Goal: Task Accomplishment & Management: Use online tool/utility

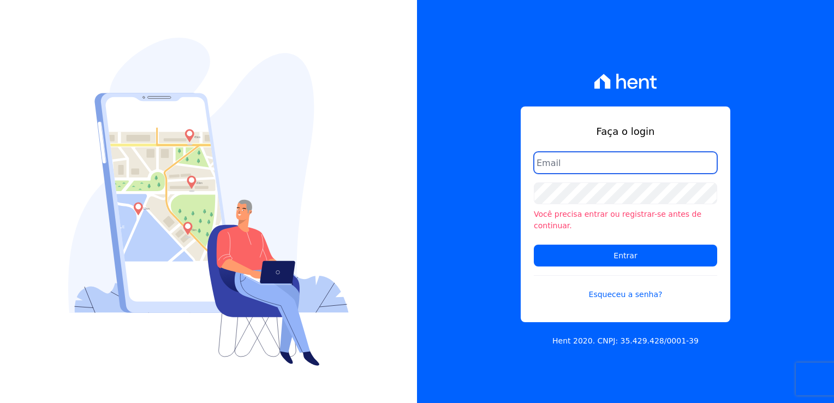
click at [548, 168] on input "email" at bounding box center [625, 163] width 183 height 22
type input "thayna@graalengenharia.com.br"
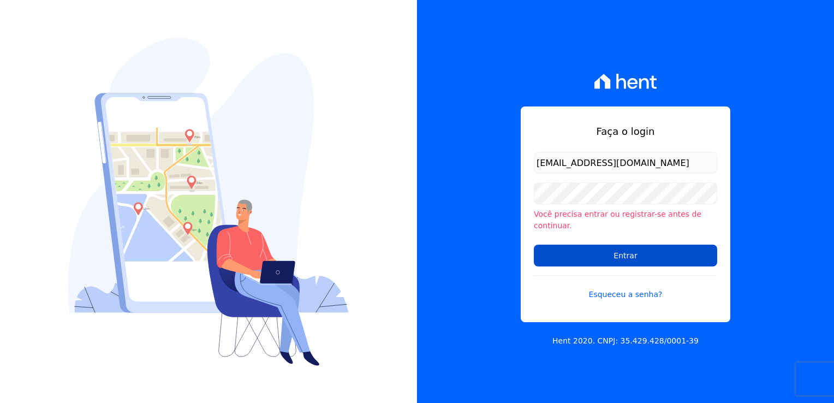
click at [636, 253] on input "Entrar" at bounding box center [625, 255] width 183 height 22
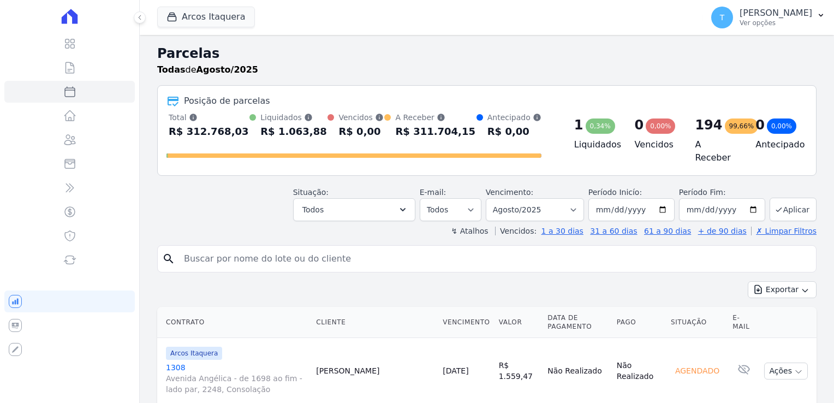
select select
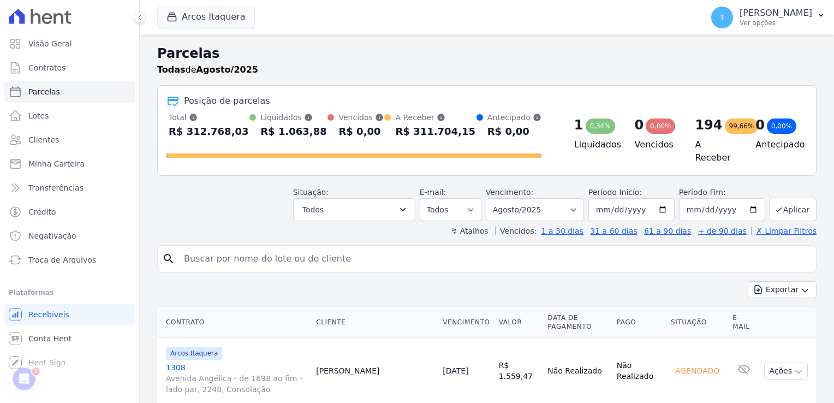
click at [218, 253] on input "search" at bounding box center [494, 259] width 634 height 22
paste input "Carlos Gamarra Rodrigues Lopes"
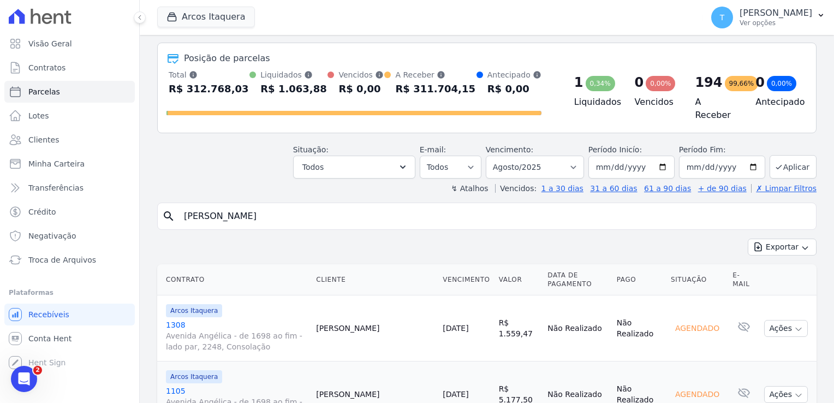
scroll to position [218, 0]
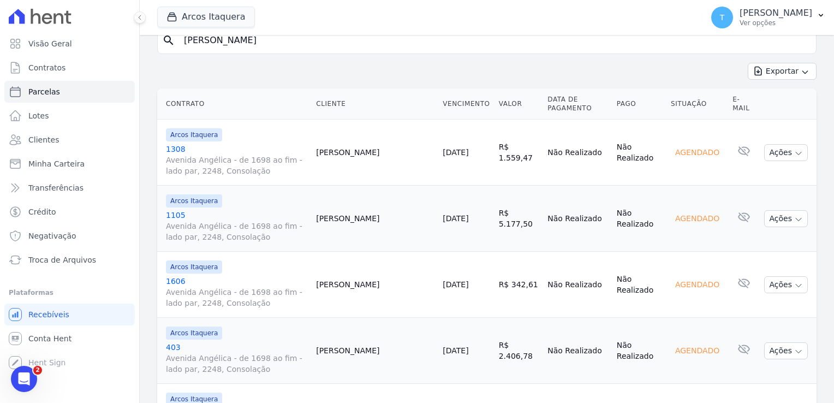
type input "Carlos Gamarra Rodrigues Lopes"
select select
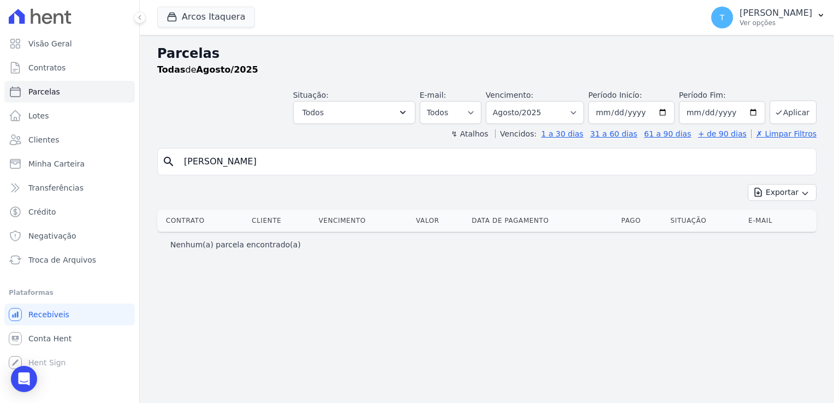
drag, startPoint x: 318, startPoint y: 165, endPoint x: 158, endPoint y: 184, distance: 161.0
click at [158, 184] on div "search Carlos Gamarra Rodrigues Lopes Exportar Exportar PDF Exportar CSV Contra…" at bounding box center [486, 202] width 659 height 109
type input "gamarra"
select select
drag, startPoint x: 243, startPoint y: 165, endPoint x: 172, endPoint y: 163, distance: 71.0
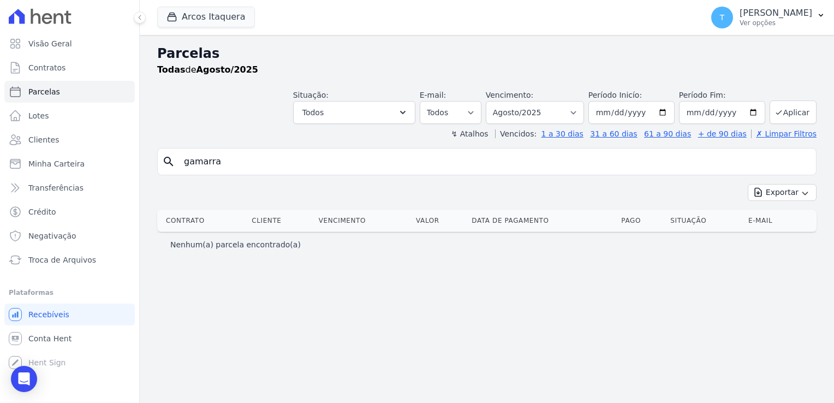
click at [171, 163] on div "search gamarra" at bounding box center [486, 161] width 659 height 27
paste input "Carlos Gamarra Rodrigues Lopes"
type input "Carlos Gamarra Rodrigues Lopes"
select select
click at [671, 112] on input "[DATE]" at bounding box center [631, 112] width 86 height 23
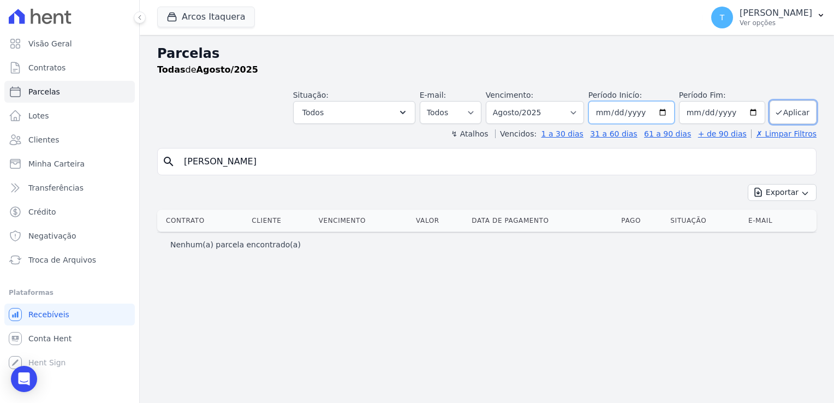
type input "[DATE]"
click at [787, 112] on button "Aplicar" at bounding box center [792, 111] width 47 height 23
select select
click at [199, 16] on button "Arcos Itaquera" at bounding box center [206, 17] width 98 height 21
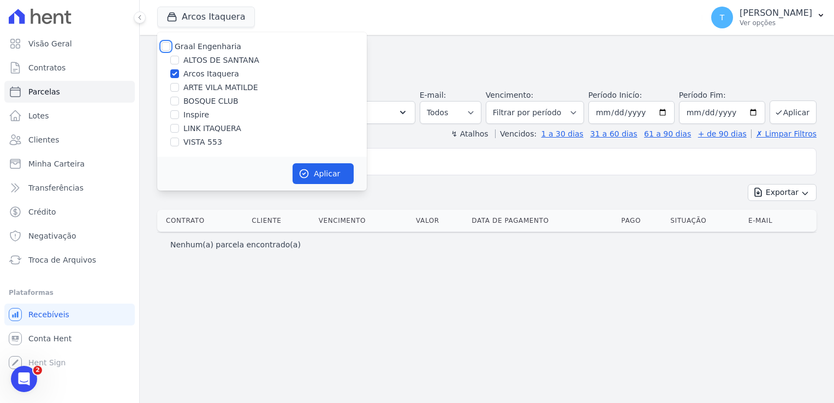
click at [169, 45] on input "Graal Engenharia" at bounding box center [166, 46] width 9 height 9
checkbox input "true"
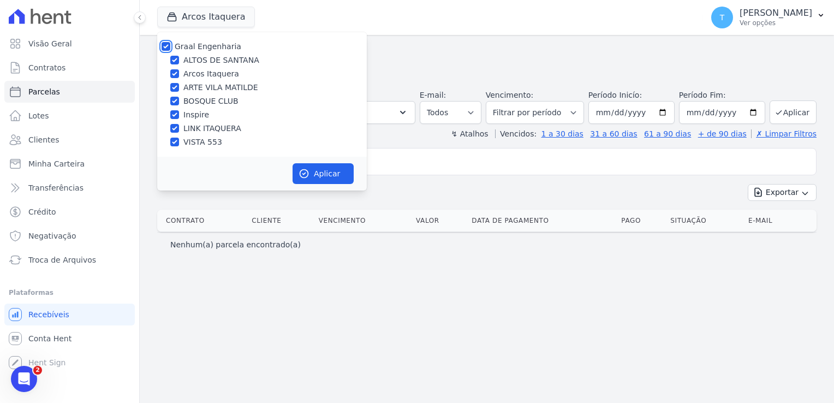
checkbox input "true"
click at [324, 173] on button "Aplicar" at bounding box center [322, 173] width 61 height 21
select select
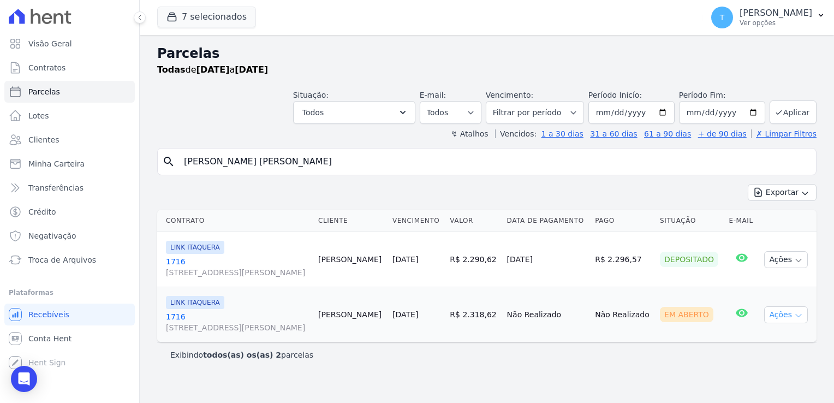
click at [799, 315] on icon "button" at bounding box center [798, 315] width 9 height 9
click at [773, 334] on link "Ver boleto" at bounding box center [781, 340] width 105 height 20
drag, startPoint x: 334, startPoint y: 165, endPoint x: 172, endPoint y: 157, distance: 161.7
click at [172, 157] on div "search Carlos Gamarra Rodrigues Lopes" at bounding box center [486, 161] width 659 height 27
paste input "Vinicius Soares Cirino"
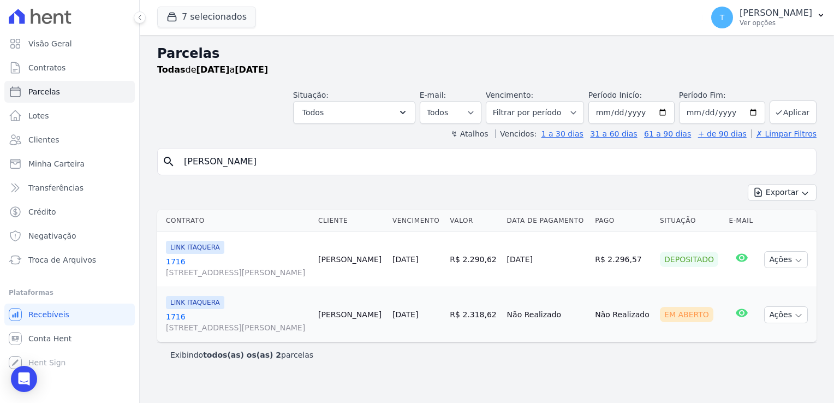
type input "Vinicius Soares Cirino"
select select
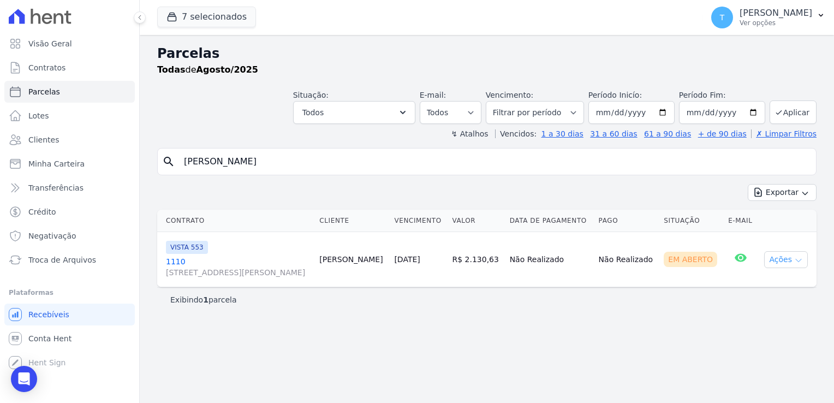
click at [800, 259] on icon "button" at bounding box center [798, 260] width 9 height 9
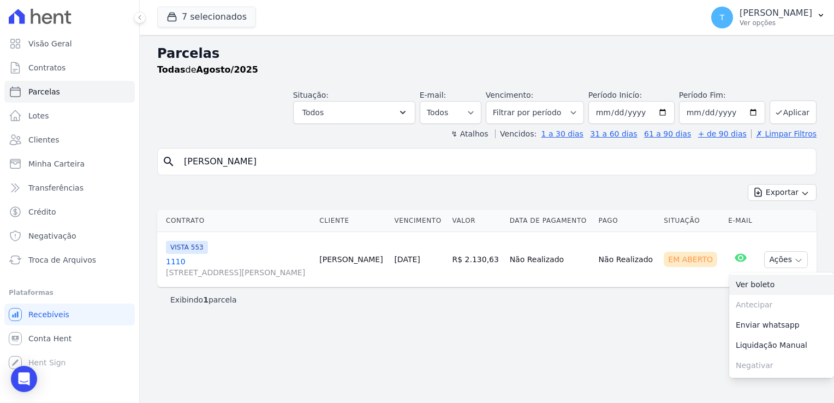
click at [778, 284] on link "Ver boleto" at bounding box center [781, 284] width 105 height 20
drag, startPoint x: 301, startPoint y: 165, endPoint x: 225, endPoint y: 151, distance: 77.7
click at [225, 151] on input "Vinicius Soares Cirino" at bounding box center [494, 162] width 634 height 22
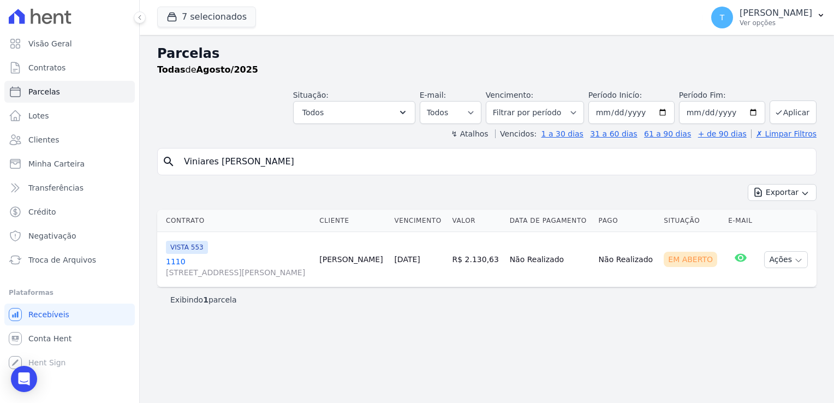
drag, startPoint x: 284, startPoint y: 158, endPoint x: 162, endPoint y: 164, distance: 122.4
click at [162, 164] on div "search Viniares Cirinocius So" at bounding box center [486, 161] width 659 height 27
paste input "Tamires Pereira de Sousa"
type input "Tamires Pereira de Sousa"
select select
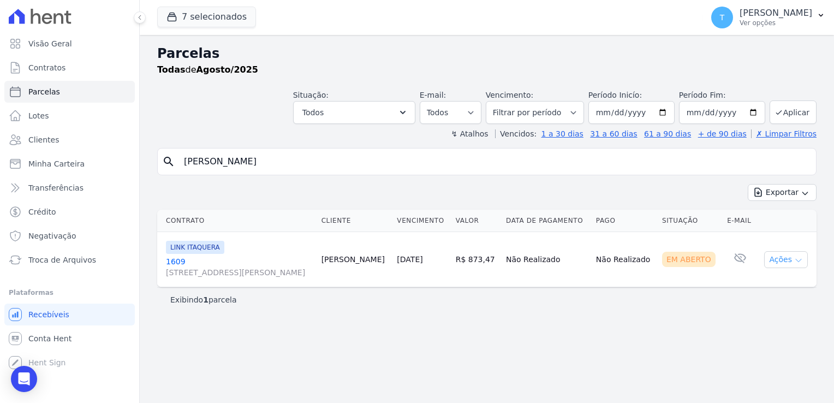
click at [800, 256] on icon "button" at bounding box center [798, 260] width 9 height 9
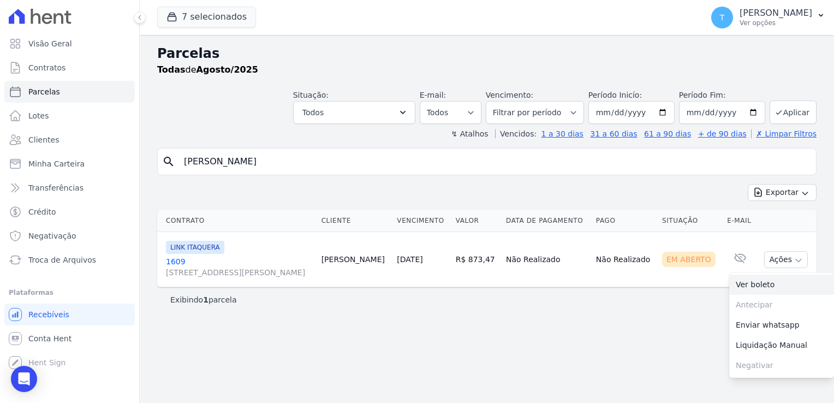
click at [786, 283] on link "Ver boleto" at bounding box center [781, 284] width 105 height 20
drag, startPoint x: 291, startPoint y: 164, endPoint x: 152, endPoint y: 167, distance: 138.6
click at [152, 168] on div "Parcelas Todas de Agosto/2025 Situação: Agendado Em Aberto Pago Processando Can…" at bounding box center [487, 219] width 694 height 368
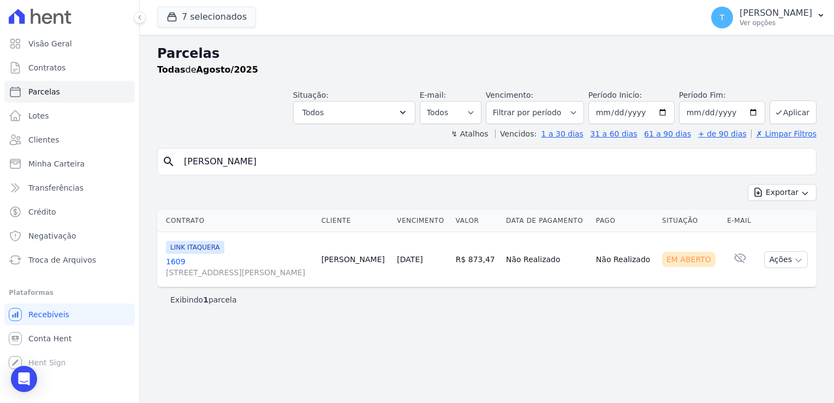
paste input "Edemilson Oliveira Ferreir"
type input "Edemilson Oliveira Ferreira"
select select
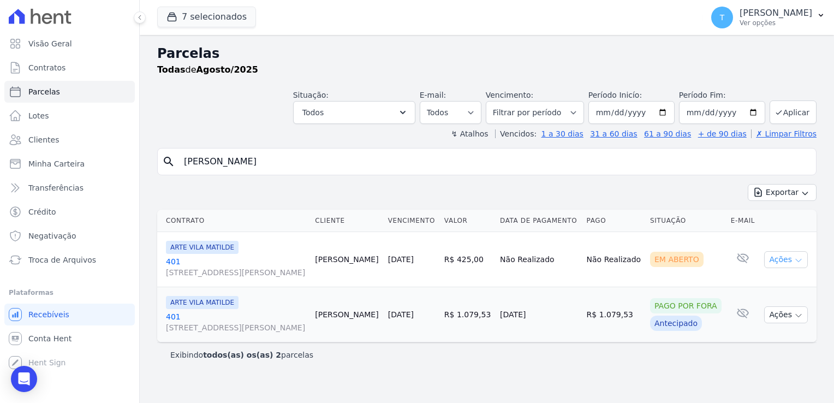
click at [800, 260] on icon "button" at bounding box center [798, 260] width 9 height 9
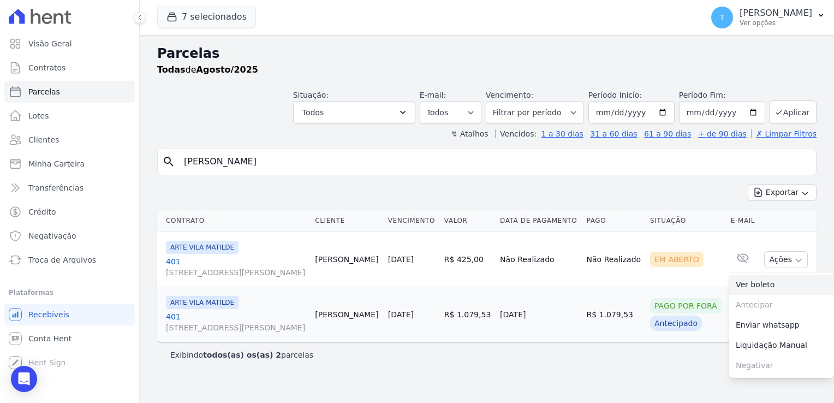
click at [780, 279] on link "Ver boleto" at bounding box center [781, 284] width 105 height 20
drag, startPoint x: 303, startPoint y: 163, endPoint x: 242, endPoint y: 156, distance: 62.0
click at [242, 156] on input "Edemilson Oliveira Ferreira" at bounding box center [494, 162] width 634 height 22
click at [313, 160] on input "Edemilson Oliveira Ferreira" at bounding box center [494, 162] width 634 height 22
drag, startPoint x: 277, startPoint y: 153, endPoint x: 148, endPoint y: 154, distance: 129.3
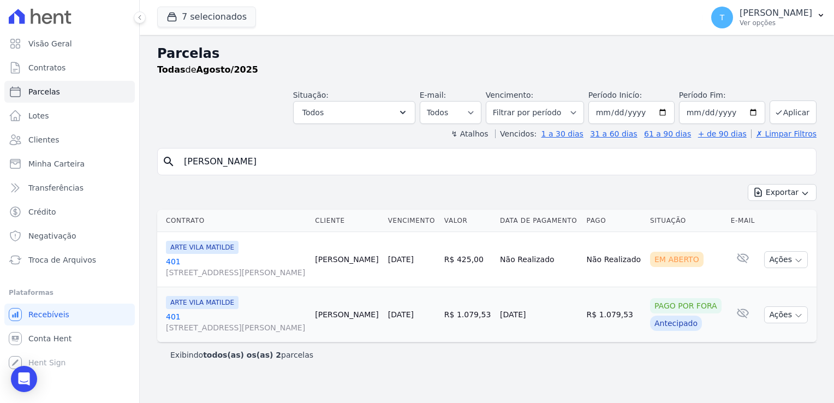
click at [148, 154] on div "Parcelas Todas de Agosto/2025 Situação: Agendado Em Aberto Pago Processando Can…" at bounding box center [487, 219] width 694 height 368
paste input "Bianca Cristina Cardoso do Nascimento"
type input "Bianca Cristina Cardoso do Nascimento"
select select
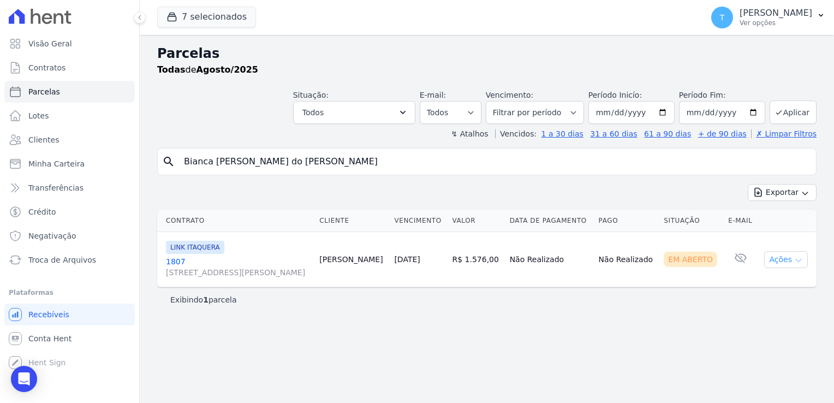
click at [802, 256] on icon "button" at bounding box center [798, 260] width 9 height 9
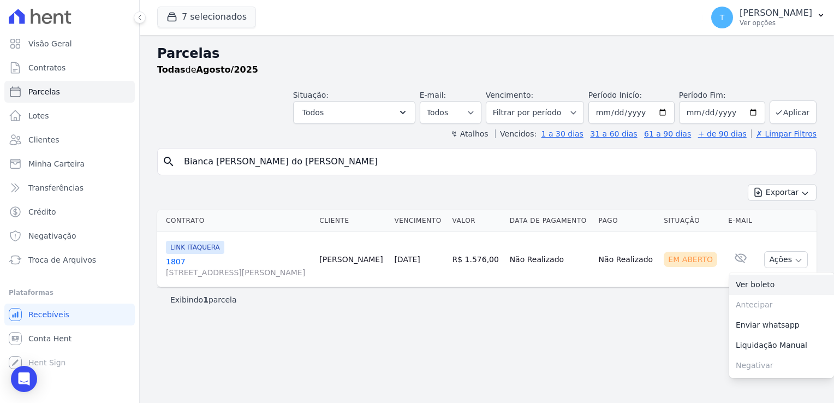
click at [776, 279] on link "Ver boleto" at bounding box center [781, 284] width 105 height 20
drag, startPoint x: 343, startPoint y: 160, endPoint x: 171, endPoint y: 174, distance: 171.8
click at [171, 174] on div "search Bianca Cristina Cardoso do Nascimento" at bounding box center [486, 161] width 659 height 27
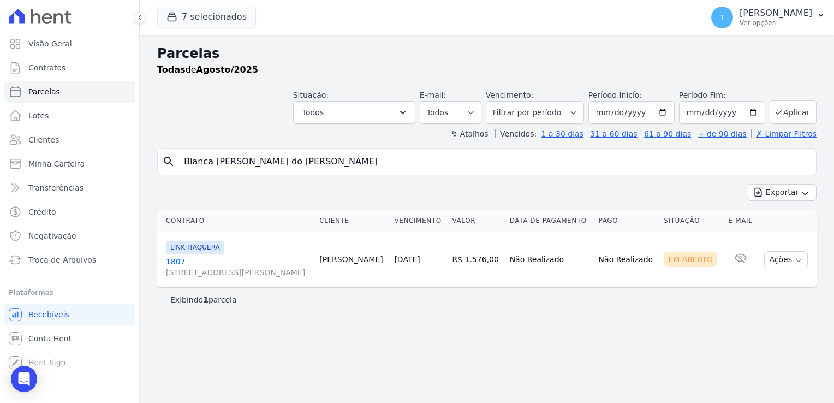
paste input "[PERSON_NAME]"
type input "[PERSON_NAME]"
select select
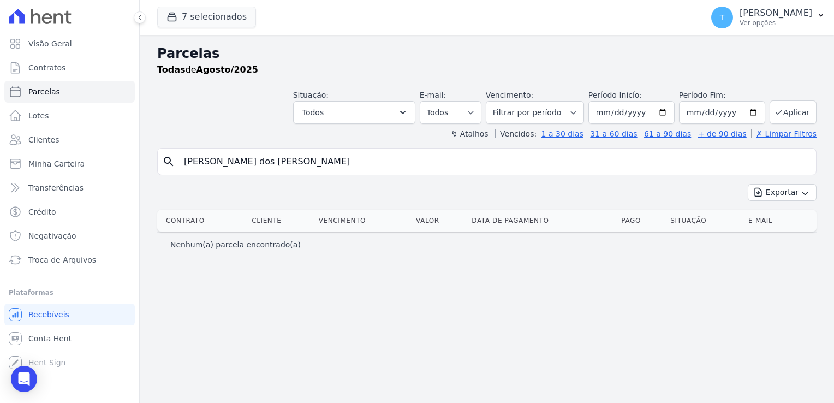
drag, startPoint x: 286, startPoint y: 163, endPoint x: 167, endPoint y: 171, distance: 119.2
click at [167, 171] on div "search Lucas Ferreira dos Santos" at bounding box center [486, 161] width 659 height 27
type input "lucas"
select select
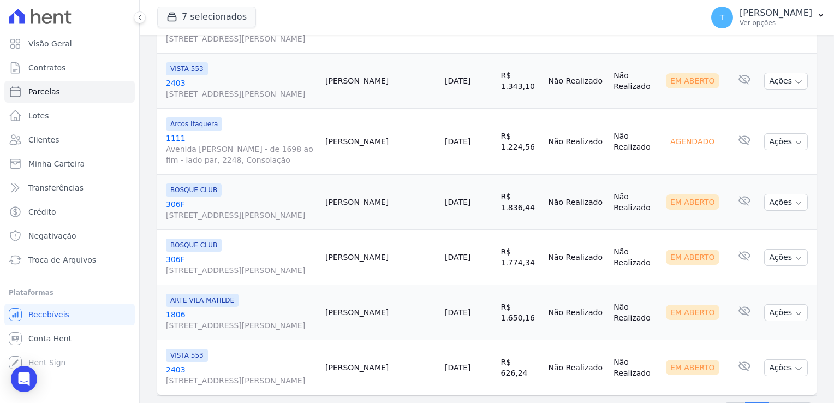
scroll to position [1281, 0]
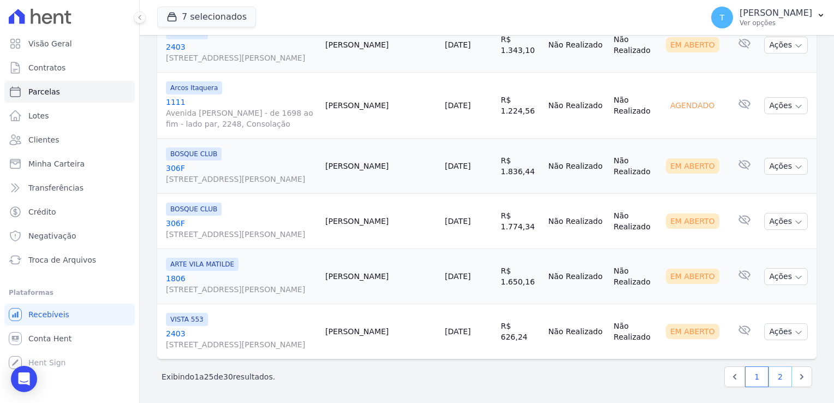
click at [768, 372] on link "2" at bounding box center [779, 376] width 23 height 21
select select
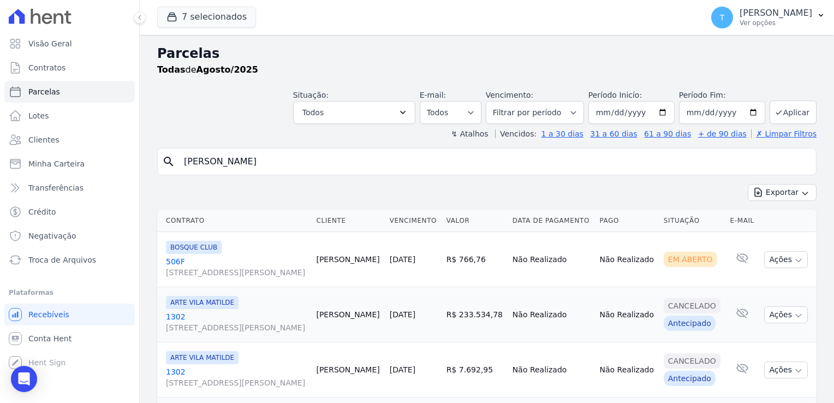
drag, startPoint x: 234, startPoint y: 166, endPoint x: 150, endPoint y: 169, distance: 83.5
click at [150, 169] on div "Parcelas Todas de Agosto/2025 Situação: Agendado Em Aberto Pago Processando Can…" at bounding box center [487, 295] width 694 height 520
paste input "Lucas Ferreira dos Santo"
type input "[PERSON_NAME]"
select select
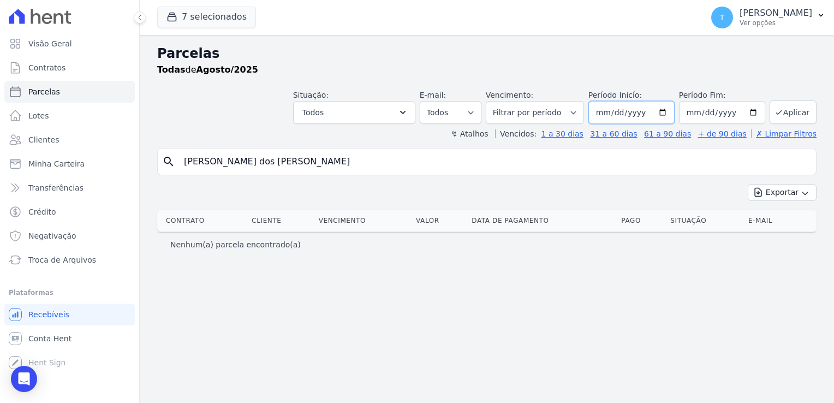
click at [668, 112] on input "[DATE]" at bounding box center [631, 112] width 86 height 23
type input "[DATE]"
click at [783, 115] on icon "submit" at bounding box center [778, 112] width 9 height 9
select select
drag, startPoint x: 311, startPoint y: 168, endPoint x: 152, endPoint y: 188, distance: 160.5
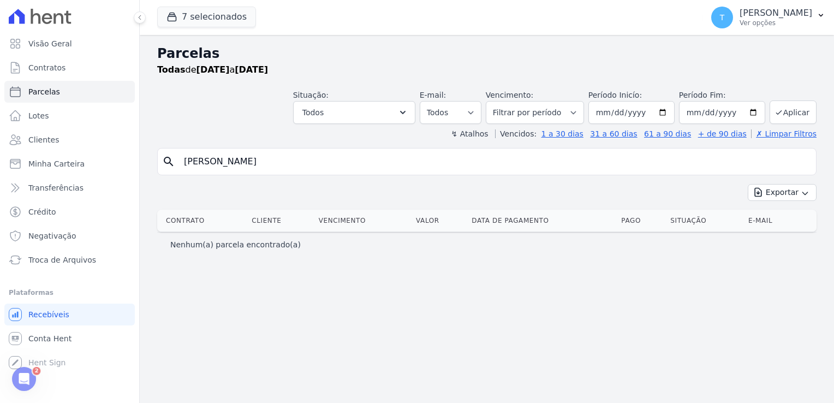
click at [152, 188] on div "Parcelas Todas de [DATE] a [DATE] Situação: Agendado Em Aberto Pago Processando…" at bounding box center [487, 219] width 694 height 368
paste input "[PERSON_NAME]"
type input "[PERSON_NAME]"
select select
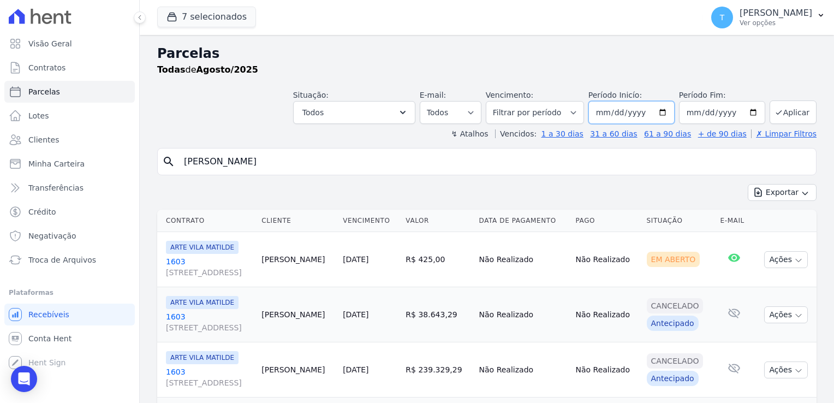
click at [666, 112] on input "[DATE]" at bounding box center [631, 112] width 86 height 23
type input "[DATE]"
click at [774, 115] on icon "submit" at bounding box center [778, 112] width 9 height 9
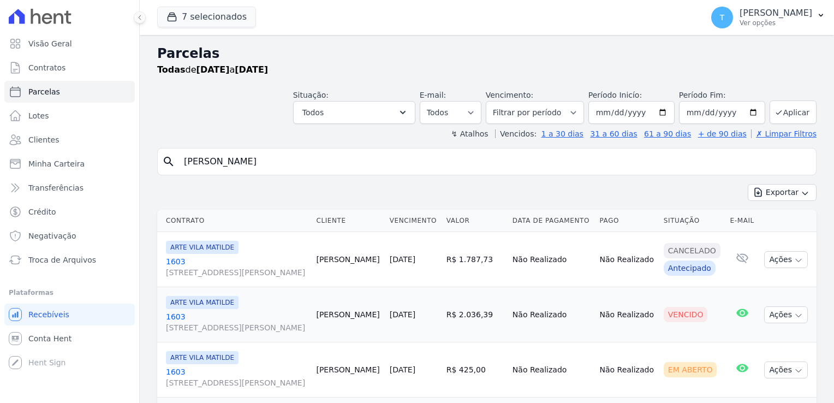
select select
click at [290, 160] on input "Fabiana Rodrigues Simões" at bounding box center [494, 162] width 634 height 22
drag, startPoint x: 314, startPoint y: 160, endPoint x: 168, endPoint y: 161, distance: 145.7
click at [168, 161] on div "search Fabiana Rodrigues Simões" at bounding box center [486, 161] width 659 height 27
paste input "Anderson Rodrigues Da Paz"
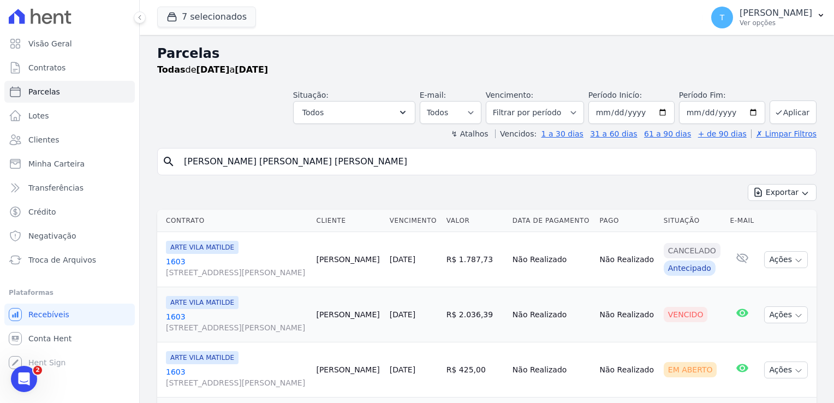
type input "Anderson Rodrigues Da Paz"
select select
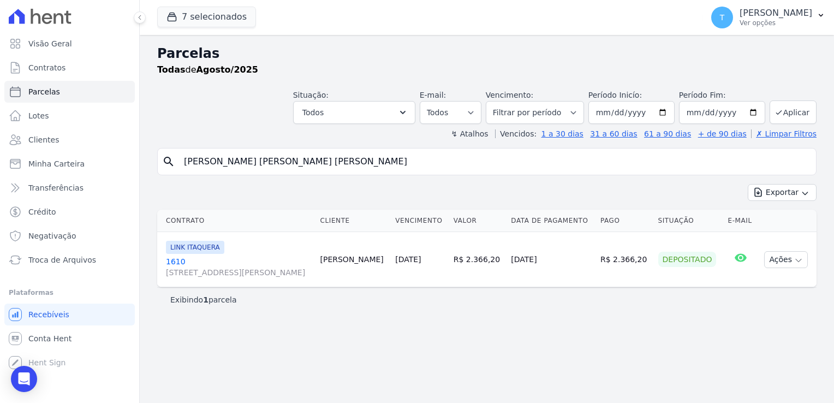
drag, startPoint x: 304, startPoint y: 163, endPoint x: 177, endPoint y: 168, distance: 127.8
click at [177, 168] on input "Anderson Rodrigues Da Paz" at bounding box center [494, 162] width 634 height 22
paste input "Celso Júnior Leocádio da Silva"
type input "Celso Júnior Leocádio da Silva"
select select
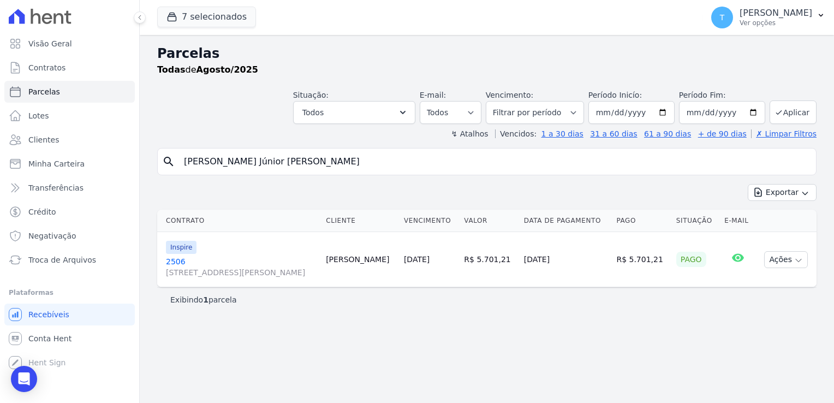
drag, startPoint x: 310, startPoint y: 166, endPoint x: 177, endPoint y: 165, distance: 133.1
click at [177, 165] on div "search Celso Júnior Leocádio da Silva" at bounding box center [486, 161] width 659 height 27
paste input "Matheus Dei Santi Oliveir"
type input "Matheus Dei Santi Oliveira"
select select
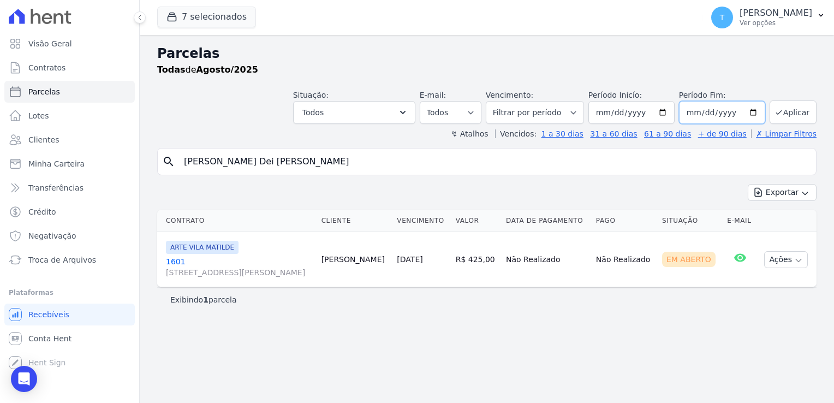
click at [752, 112] on input "[DATE]" at bounding box center [722, 112] width 86 height 23
type input "[DATE]"
click at [783, 111] on icon "submit" at bounding box center [778, 112] width 9 height 9
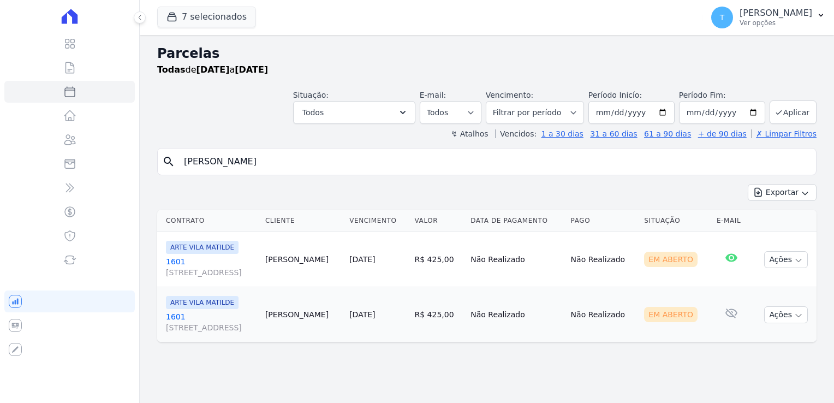
select select
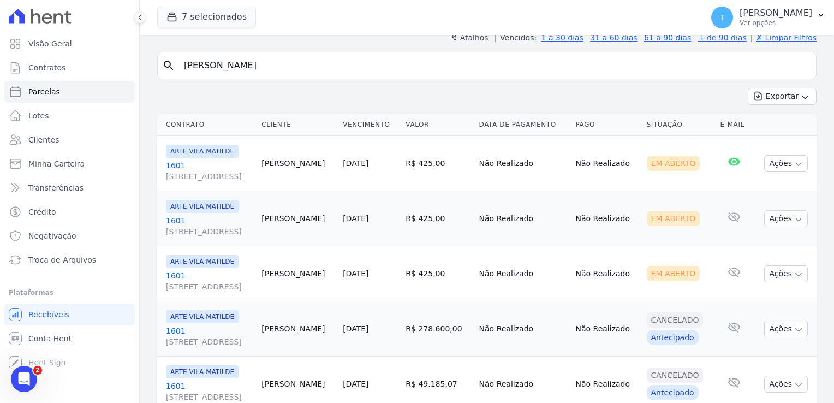
scroll to position [82, 0]
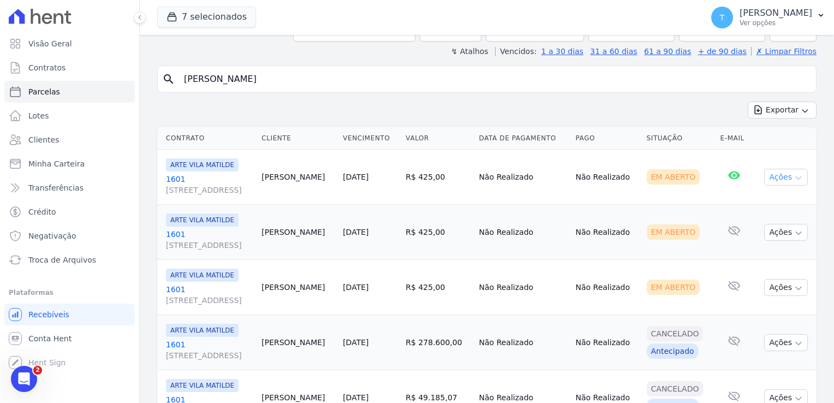
click at [794, 176] on icon "button" at bounding box center [798, 178] width 9 height 9
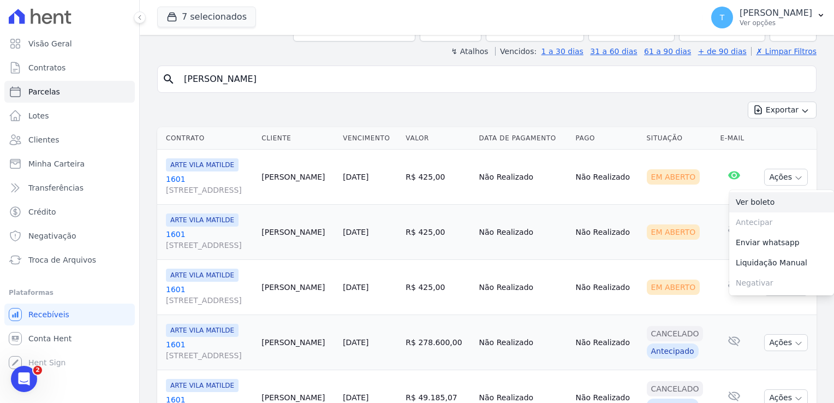
click at [767, 204] on link "Ver boleto" at bounding box center [781, 202] width 105 height 20
click at [673, 210] on td "Em Aberto" at bounding box center [679, 232] width 74 height 55
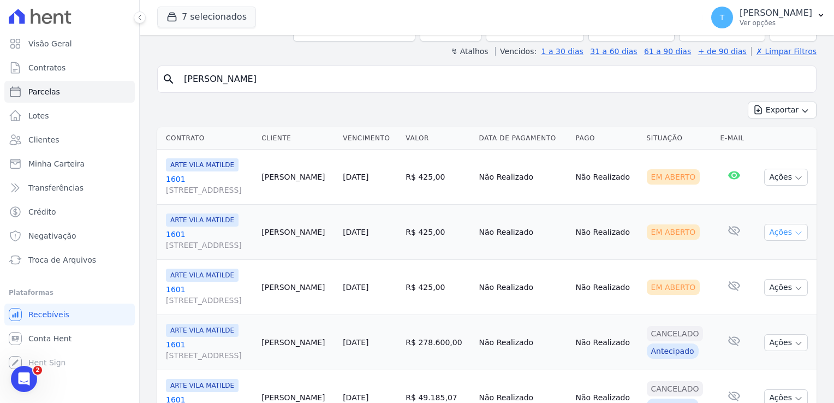
click at [794, 232] on icon "button" at bounding box center [798, 233] width 9 height 9
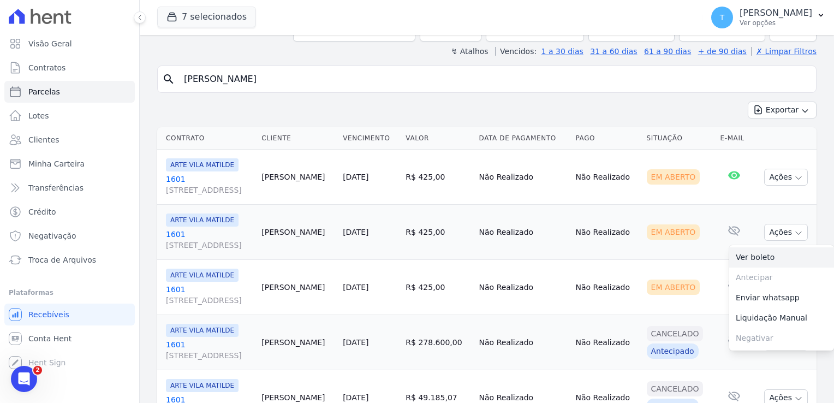
click at [768, 258] on link "Ver boleto" at bounding box center [781, 257] width 105 height 20
click at [619, 273] on td "Não Realizado" at bounding box center [606, 287] width 71 height 55
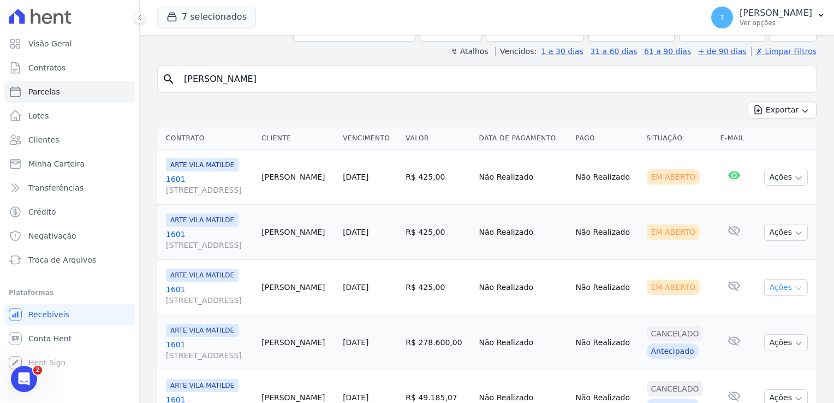
click at [796, 287] on icon "button" at bounding box center [798, 288] width 5 height 3
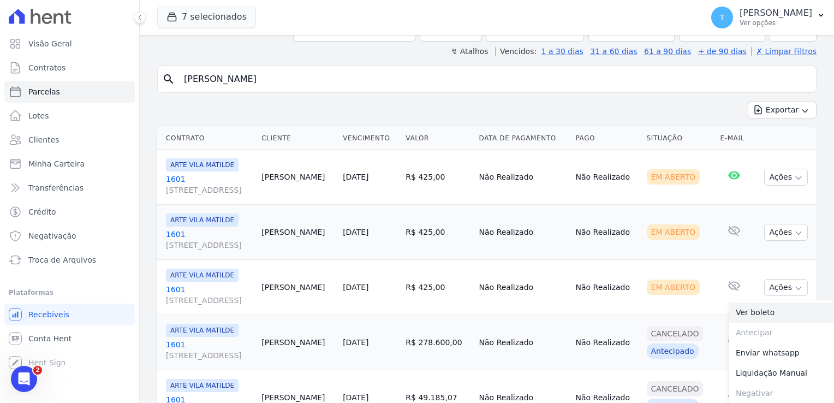
click at [761, 313] on link "Ver boleto" at bounding box center [781, 312] width 105 height 20
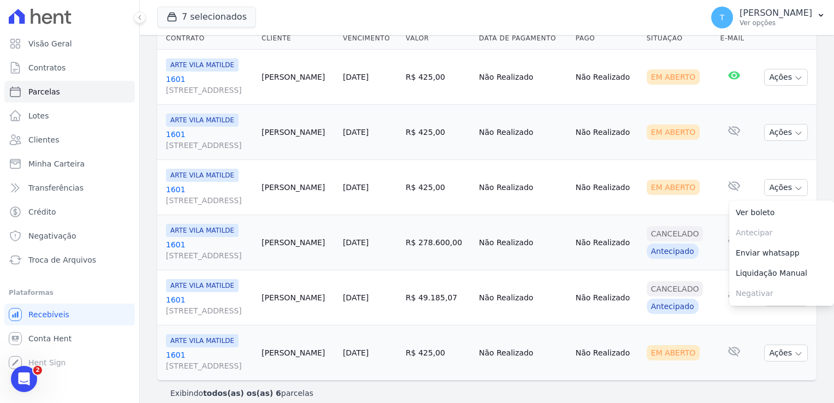
scroll to position [192, 0]
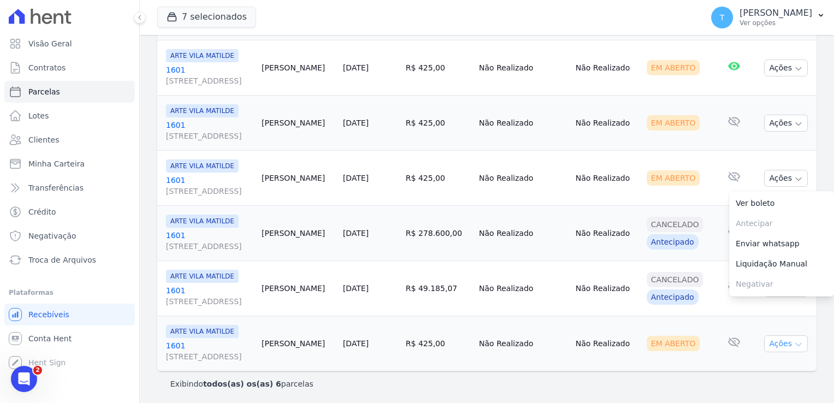
click at [794, 344] on icon "button" at bounding box center [798, 344] width 9 height 9
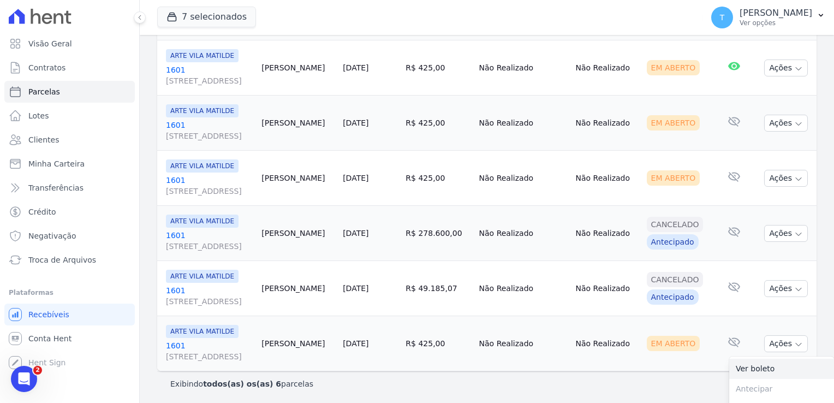
click at [771, 364] on link "Ver boleto" at bounding box center [781, 368] width 105 height 20
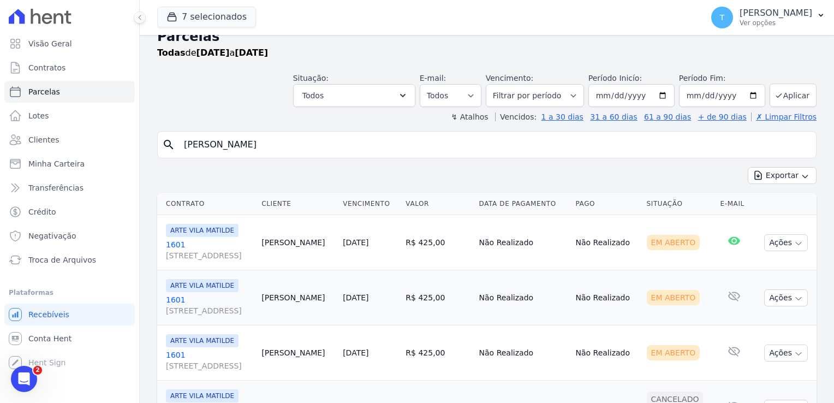
scroll to position [0, 0]
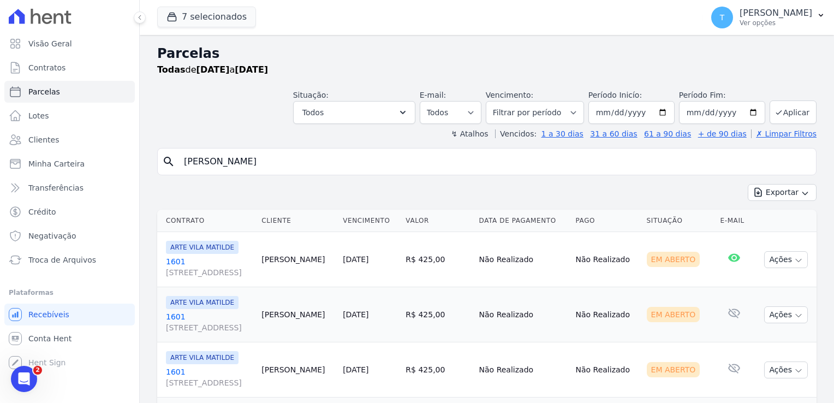
drag, startPoint x: 301, startPoint y: 157, endPoint x: 166, endPoint y: 165, distance: 135.0
click at [166, 165] on div "search Matheus Dei Santi Oliveira" at bounding box center [486, 161] width 659 height 27
paste input "[PERSON_NAME]"
type input "[PERSON_NAME]"
select select
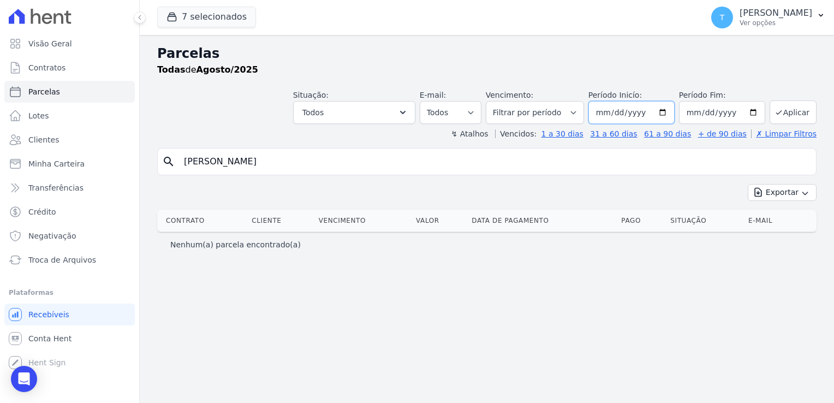
click at [668, 110] on input "[DATE]" at bounding box center [631, 112] width 86 height 23
type input "[DATE]"
click at [750, 115] on input "[DATE]" at bounding box center [722, 112] width 86 height 23
type input "[DATE]"
click at [788, 109] on button "Aplicar" at bounding box center [792, 111] width 47 height 23
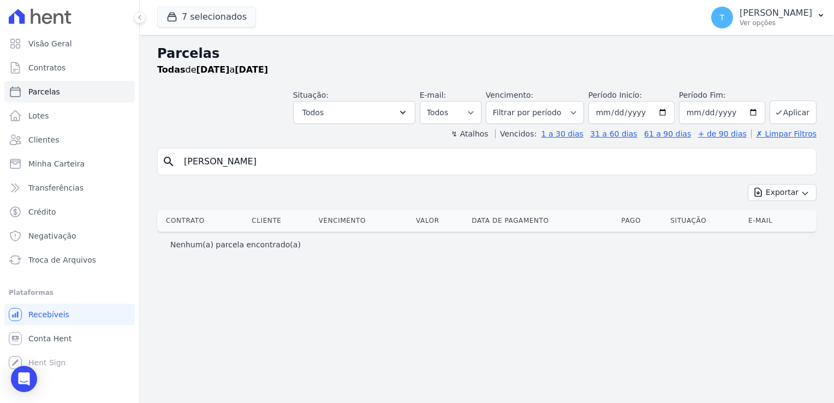
select select
drag, startPoint x: 304, startPoint y: 163, endPoint x: 137, endPoint y: 156, distance: 167.1
click at [137, 156] on div "Visão Geral Contratos [GEOGRAPHIC_DATA] Lotes Clientes Minha Carteira Transferê…" at bounding box center [417, 201] width 834 height 403
paste input "446.961.798-93"
type input "446.961.798-93"
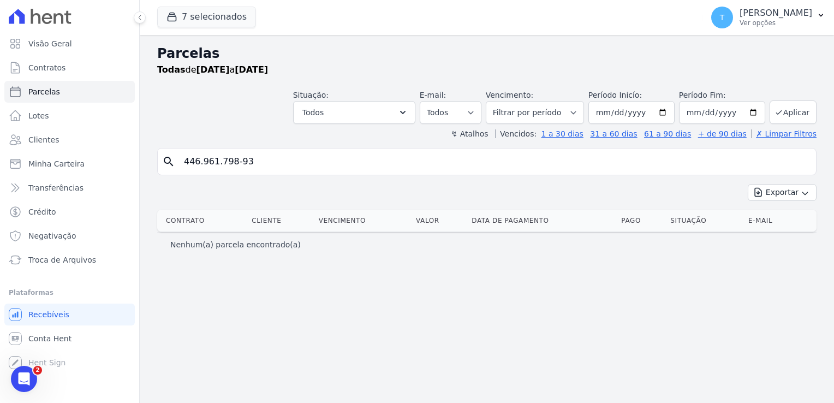
select select
drag, startPoint x: 255, startPoint y: 159, endPoint x: 186, endPoint y: 165, distance: 70.1
click at [180, 165] on input "446.961.798-93" at bounding box center [494, 162] width 634 height 22
click at [118, 136] on link "Clientes" at bounding box center [69, 140] width 130 height 22
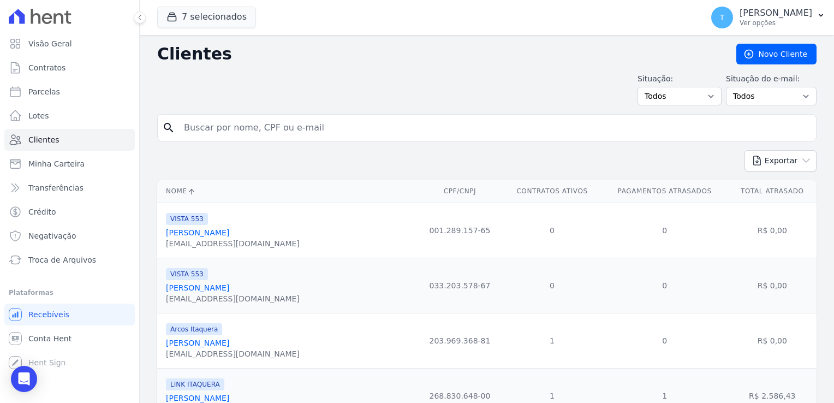
click at [224, 134] on input "search" at bounding box center [494, 128] width 634 height 22
paste input "[PERSON_NAME]"
type input "[PERSON_NAME]"
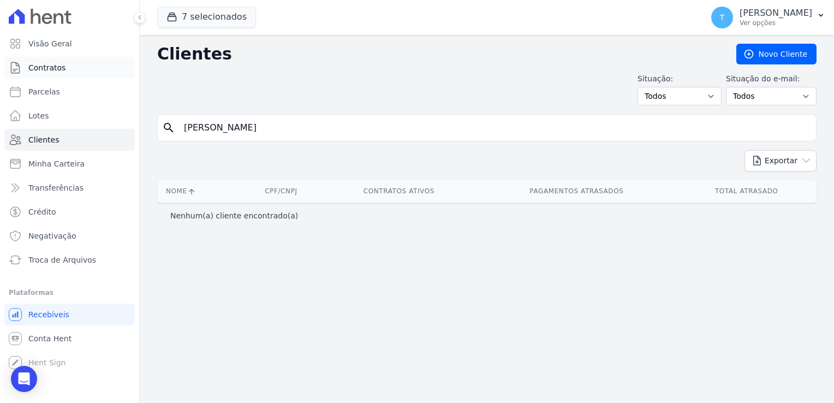
click at [47, 67] on span "Contratos" at bounding box center [46, 67] width 37 height 11
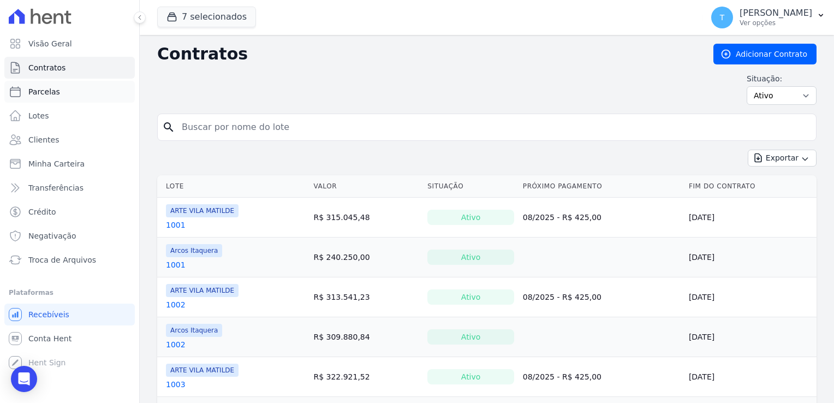
click at [46, 96] on span "Parcelas" at bounding box center [44, 91] width 32 height 11
select select
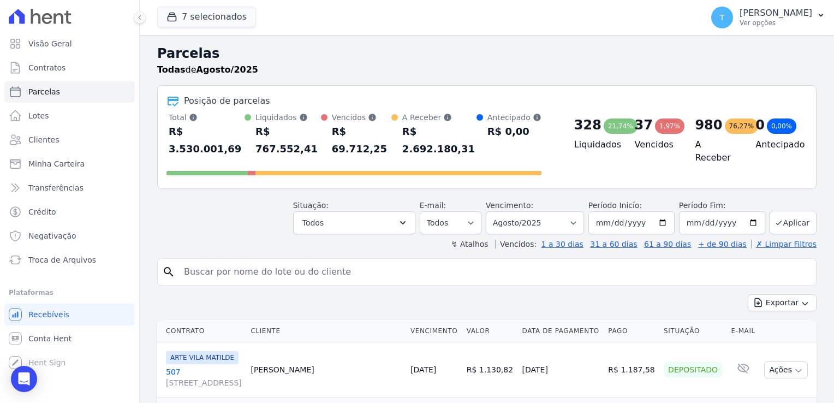
click at [466, 261] on input "search" at bounding box center [494, 272] width 634 height 22
paste input "[PERSON_NAME]"
type input "[PERSON_NAME]"
select select
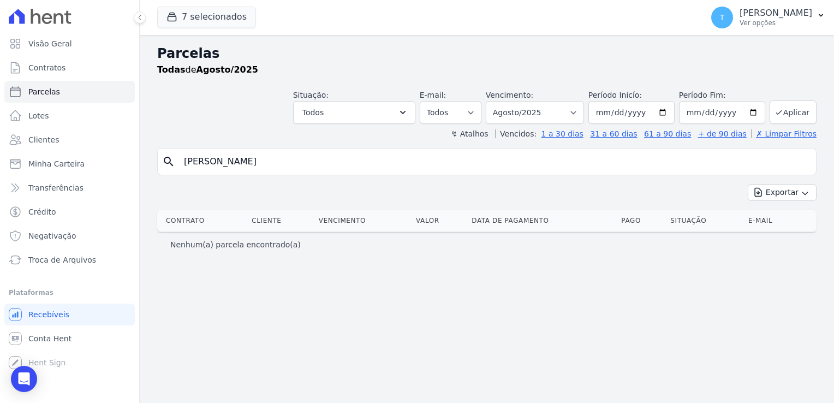
click at [353, 158] on input "[PERSON_NAME]" at bounding box center [494, 162] width 634 height 22
drag, startPoint x: 338, startPoint y: 158, endPoint x: 156, endPoint y: 170, distance: 182.6
click at [156, 170] on div "Parcelas Todas de Agosto/2025 Situação: Agendado Em Aberto Pago Processando Can…" at bounding box center [487, 219] width 694 height 368
paste input "e1704"
click at [188, 162] on input "e1704" at bounding box center [494, 162] width 634 height 22
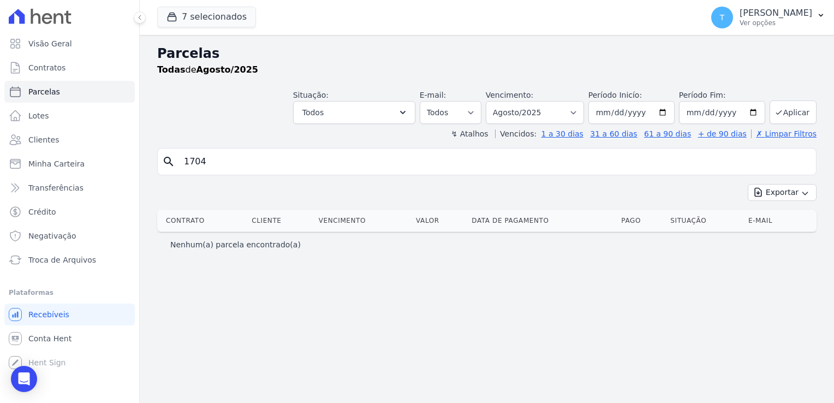
type input "1704"
select select
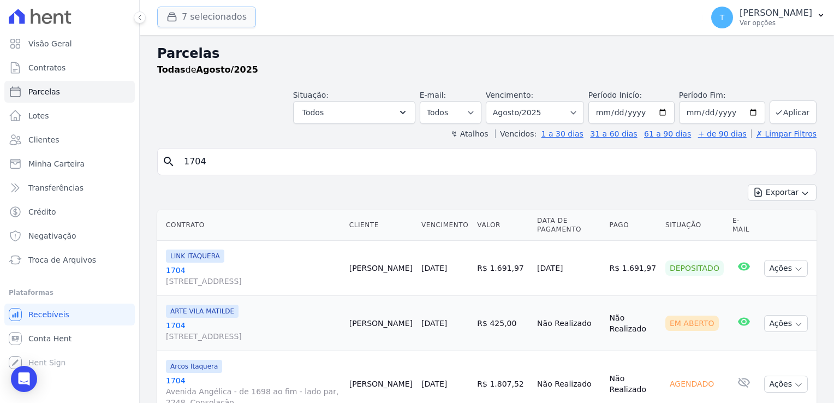
click at [198, 16] on button "7 selecionados" at bounding box center [206, 17] width 99 height 21
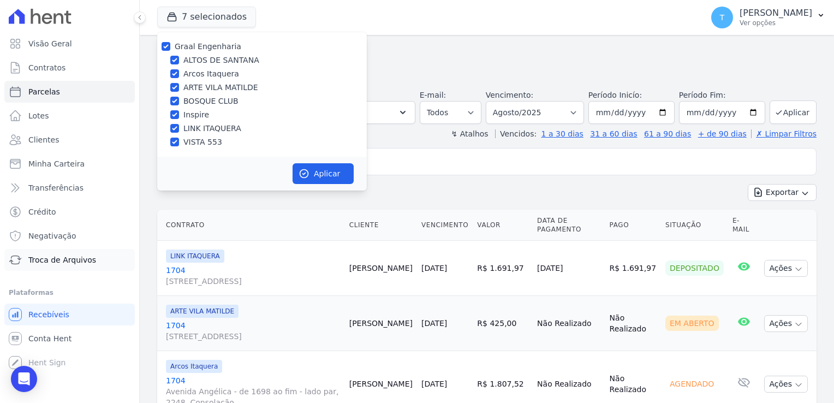
click at [61, 267] on link "Troca de Arquivos" at bounding box center [69, 260] width 130 height 22
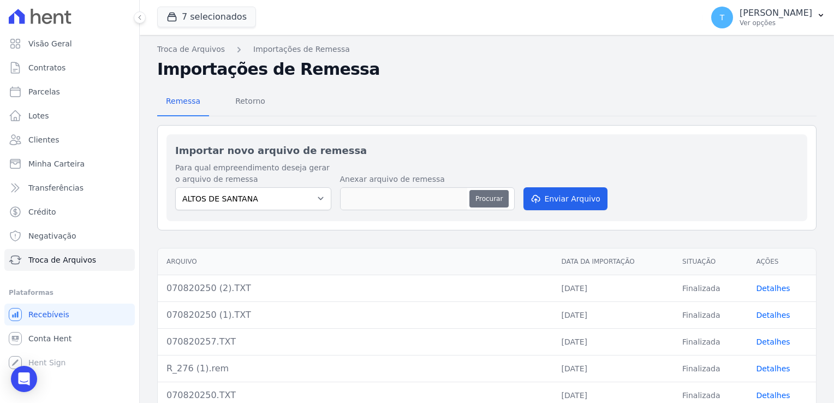
click at [485, 201] on button "Procurar" at bounding box center [488, 198] width 39 height 17
type input "1108202521.TXT"
click at [559, 200] on button "Enviar Arquivo" at bounding box center [565, 198] width 84 height 23
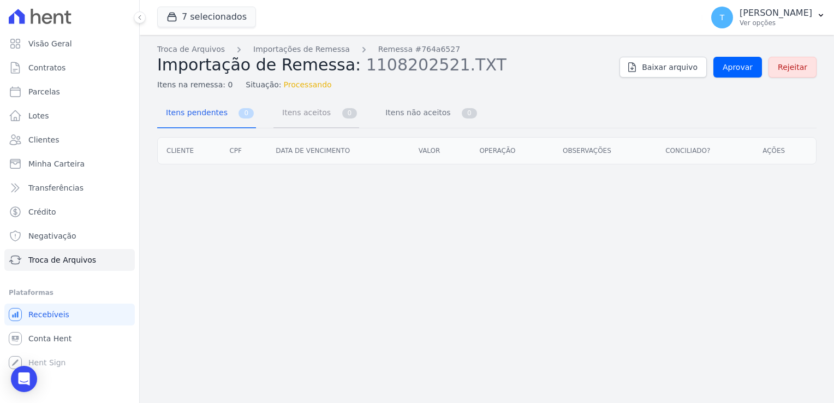
click at [288, 112] on span "Itens aceitos" at bounding box center [304, 112] width 57 height 22
click at [214, 115] on span "Itens pendentes" at bounding box center [194, 112] width 70 height 22
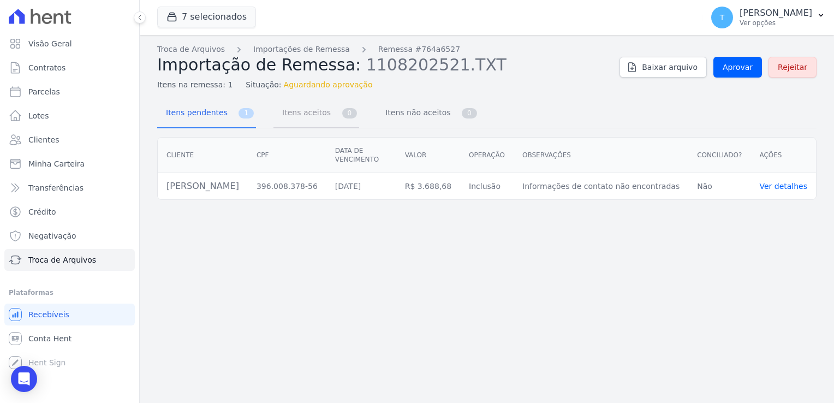
click at [296, 113] on span "Itens aceitos" at bounding box center [304, 112] width 57 height 22
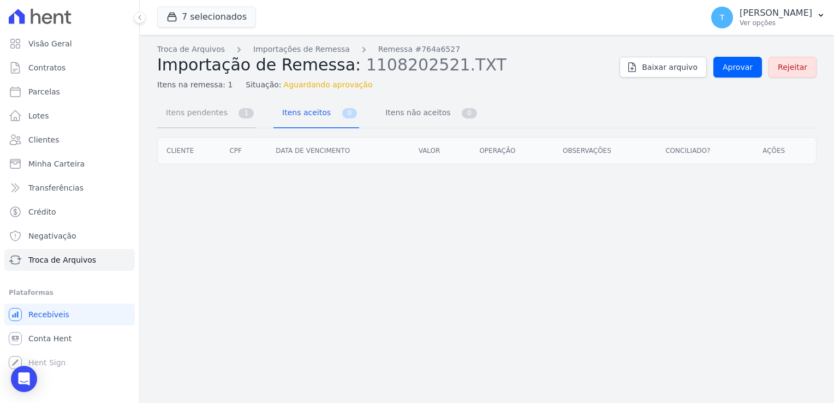
click at [194, 109] on span "Itens pendentes" at bounding box center [194, 112] width 70 height 22
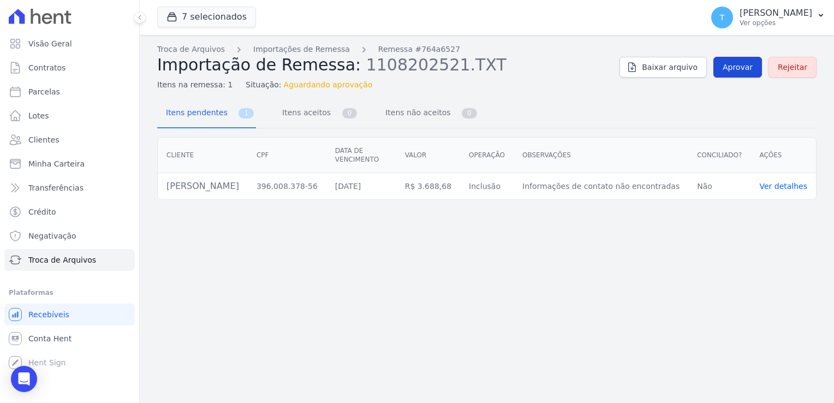
click at [745, 64] on span "Aprovar" at bounding box center [737, 67] width 30 height 11
click at [280, 113] on span "Itens aceitos" at bounding box center [304, 112] width 57 height 22
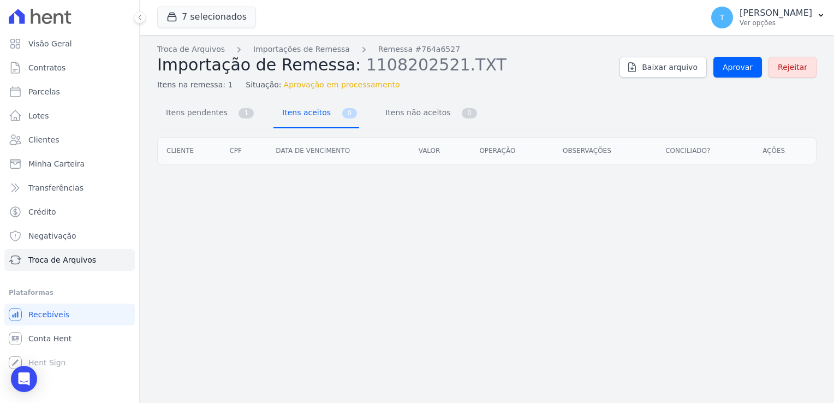
click at [280, 113] on span "Itens aceitos" at bounding box center [304, 112] width 57 height 22
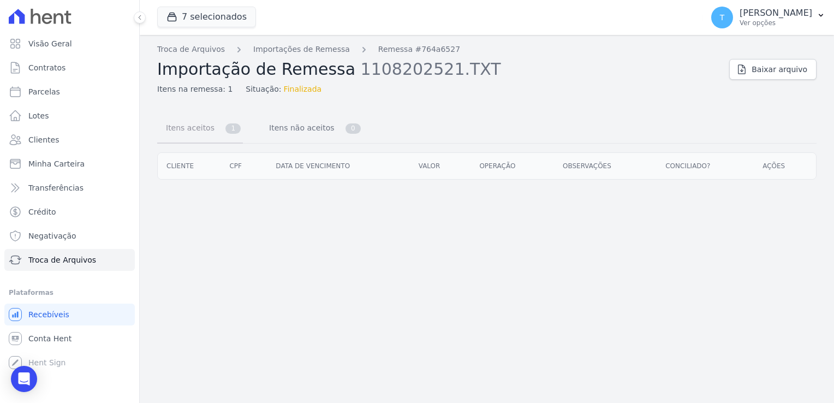
click at [206, 129] on span "Itens aceitos" at bounding box center [187, 128] width 57 height 22
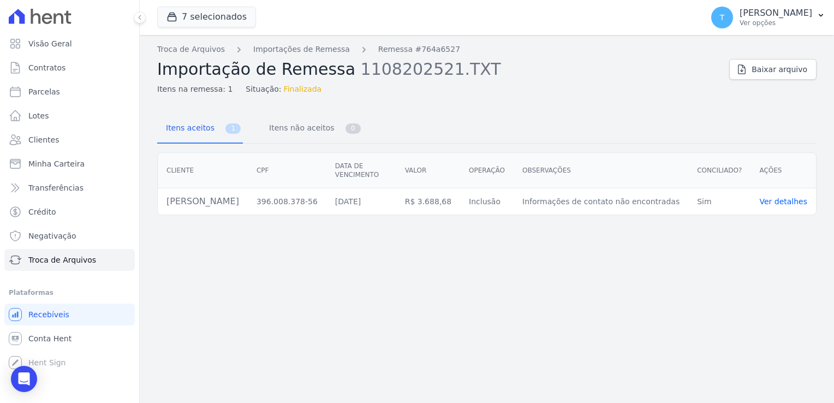
click at [789, 199] on link "Ver detalhes" at bounding box center [783, 201] width 48 height 9
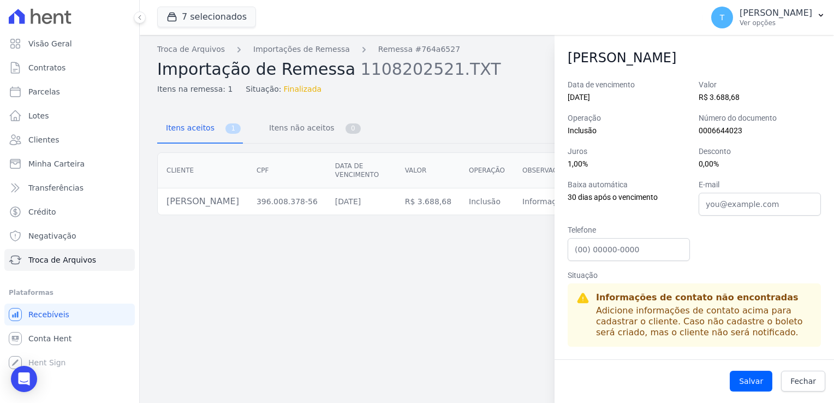
scroll to position [31, 0]
click at [812, 385] on span "Fechar" at bounding box center [803, 380] width 26 height 11
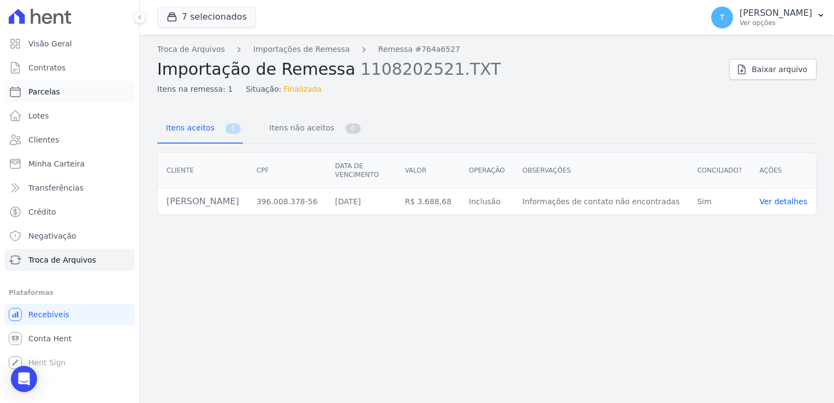
click at [45, 94] on span "Parcelas" at bounding box center [44, 91] width 32 height 11
select select
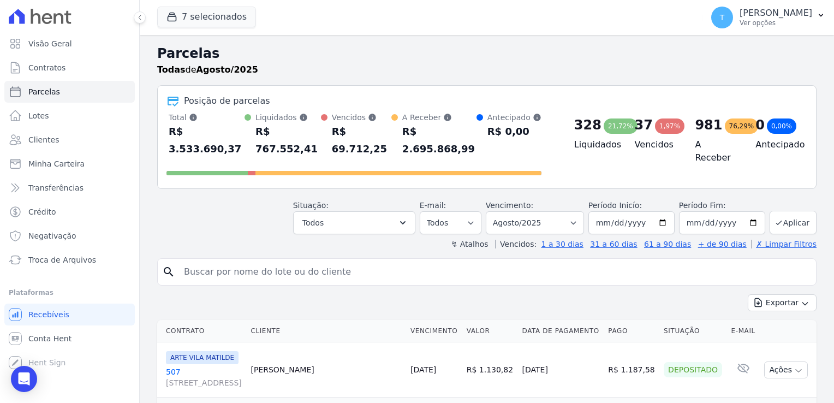
click at [266, 261] on input "search" at bounding box center [494, 272] width 634 height 22
paste input "[PERSON_NAME]"
type input "[PERSON_NAME]"
select select
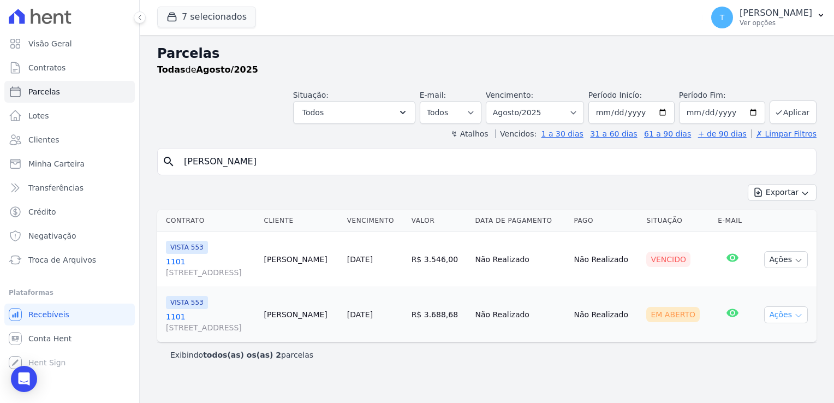
click at [799, 315] on icon "button" at bounding box center [798, 315] width 9 height 9
click at [759, 337] on link "Ver boleto" at bounding box center [781, 340] width 105 height 20
